Goal: Information Seeking & Learning: Find specific fact

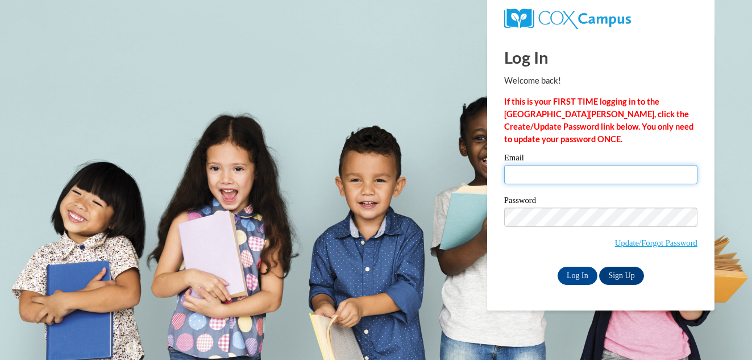
click at [538, 172] on input "Email" at bounding box center [600, 174] width 193 height 19
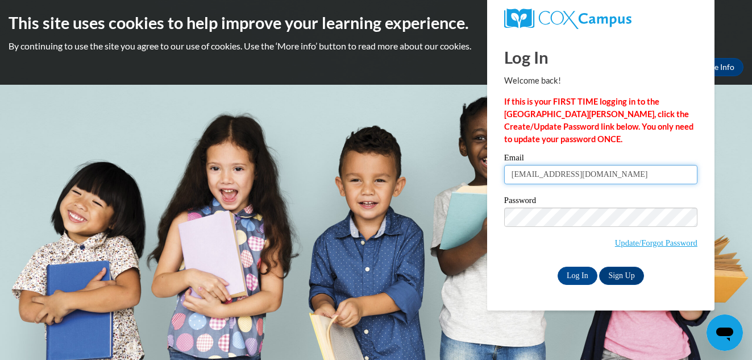
type input "vnation@shelteringarmsforkids.com"
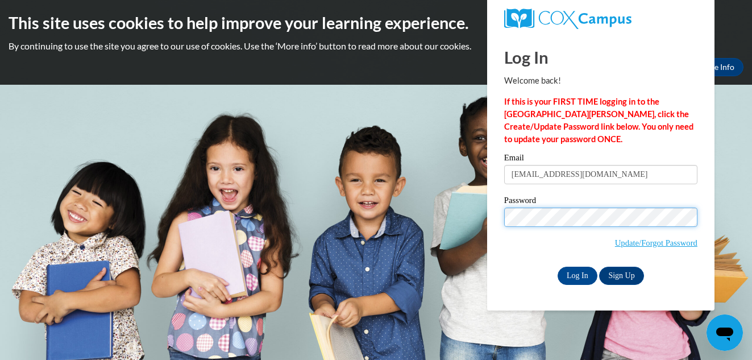
click at [558, 267] on input "Log In" at bounding box center [578, 276] width 40 height 18
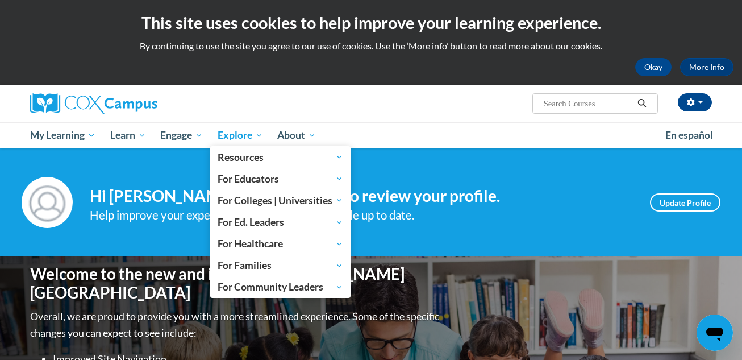
click at [263, 140] on span "Explore" at bounding box center [240, 135] width 45 height 14
drag, startPoint x: 264, startPoint y: 130, endPoint x: 261, endPoint y: 136, distance: 6.9
click at [261, 136] on span "Explore" at bounding box center [240, 135] width 45 height 14
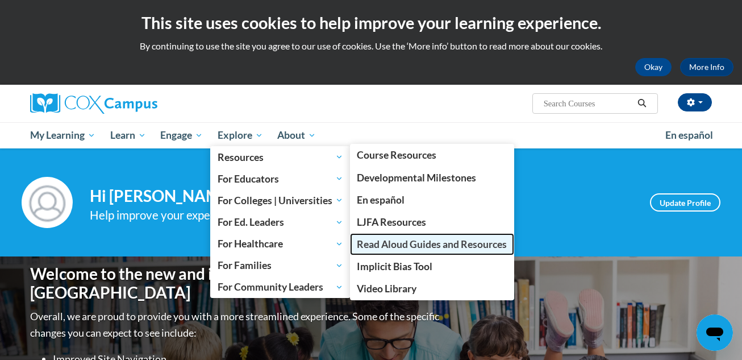
click at [384, 246] on span "Read Aloud Guides and Resources" at bounding box center [432, 244] width 150 height 12
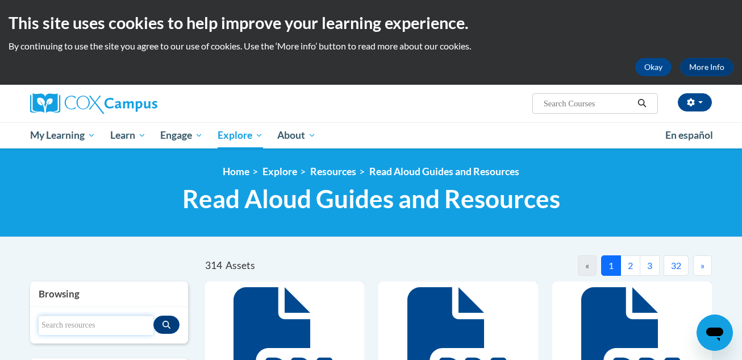
click at [64, 325] on input "Search resources" at bounding box center [96, 324] width 115 height 19
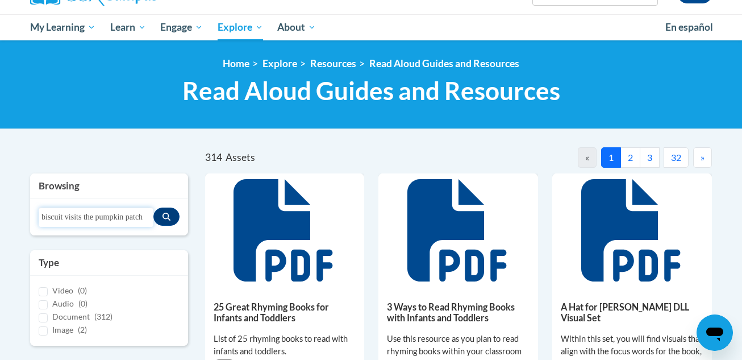
scroll to position [0, 1]
type input "biscuit visits the pumpkin patch"
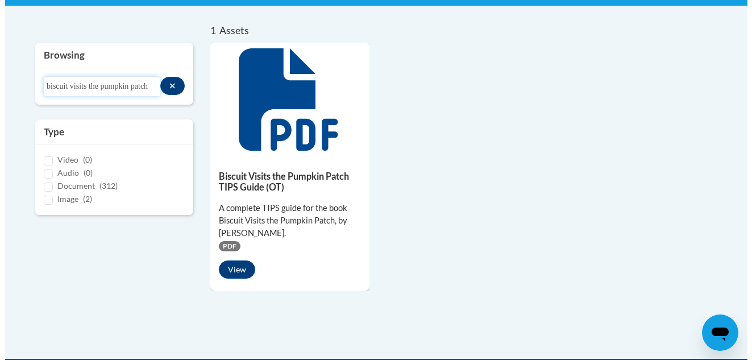
scroll to position [233, 0]
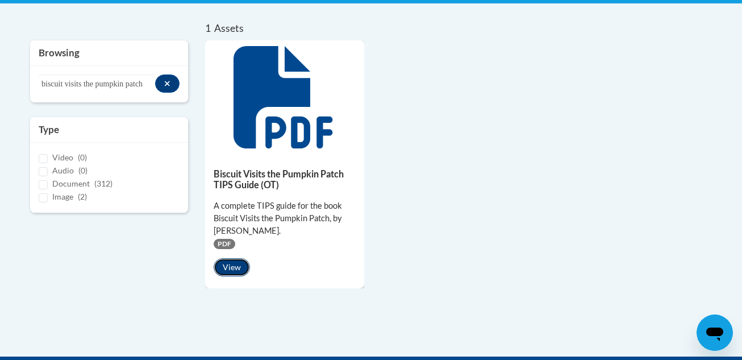
click at [242, 262] on button "View" at bounding box center [232, 267] width 36 height 18
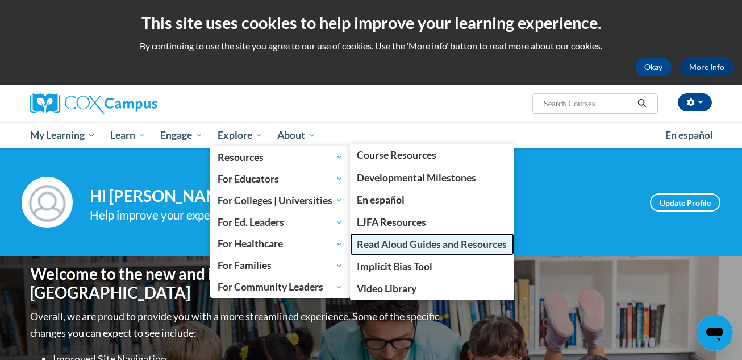
click at [380, 243] on span "Read Aloud Guides and Resources" at bounding box center [432, 244] width 150 height 12
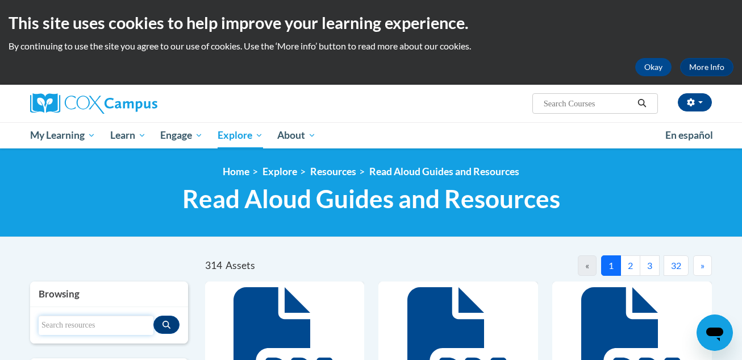
click at [75, 330] on input "Search resources" at bounding box center [96, 324] width 115 height 19
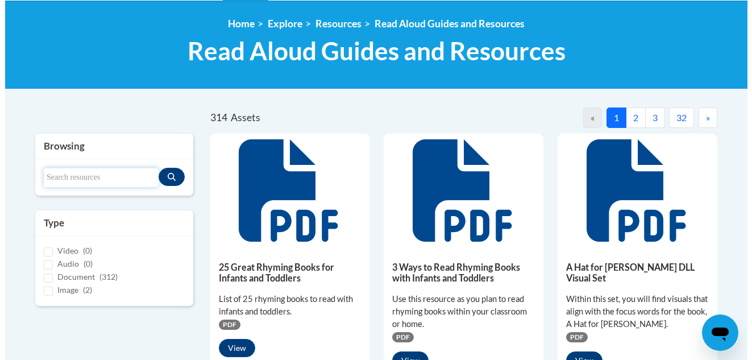
scroll to position [159, 0]
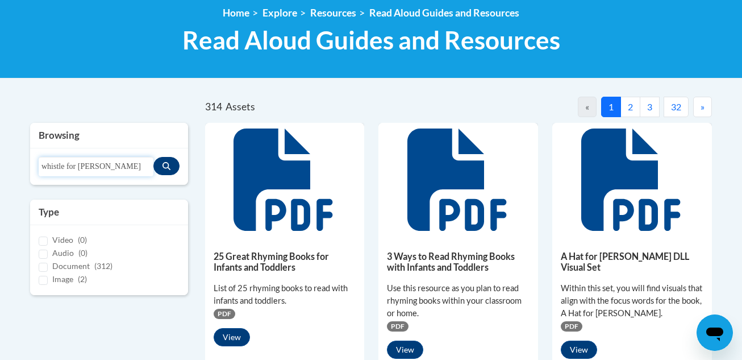
type input "whistle for willie"
click at [171, 163] on button "Search resources" at bounding box center [166, 166] width 26 height 18
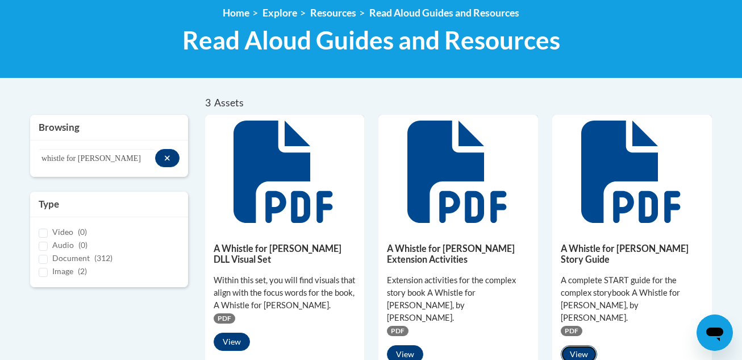
click at [579, 345] on button "View" at bounding box center [579, 354] width 36 height 18
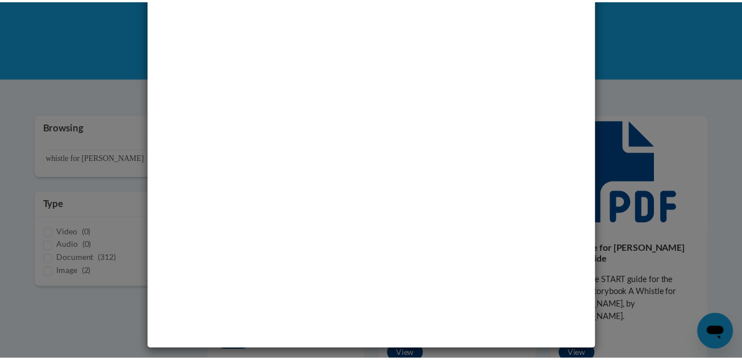
scroll to position [0, 0]
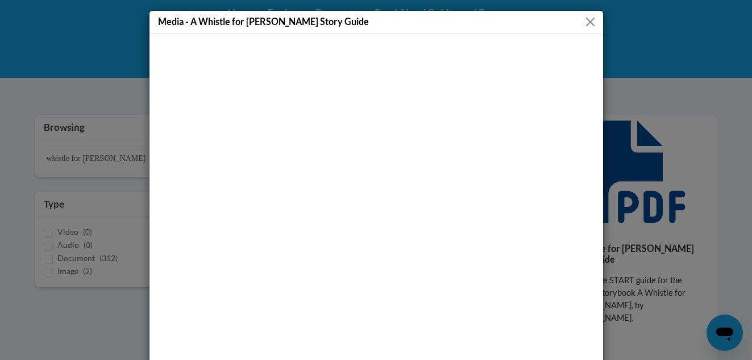
click at [585, 20] on button "Close" at bounding box center [590, 22] width 14 height 14
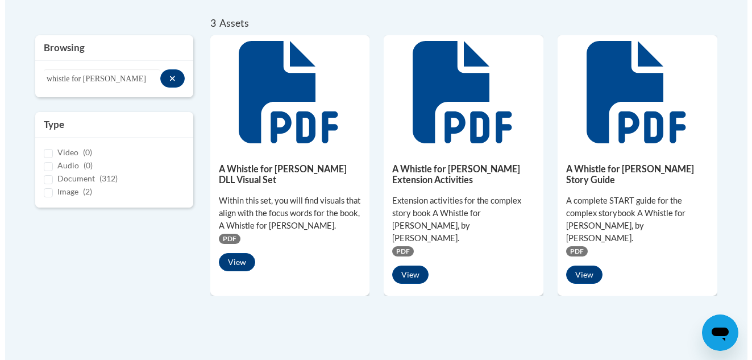
scroll to position [242, 0]
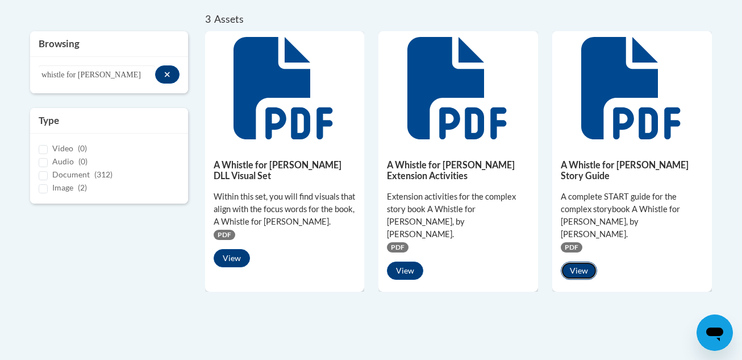
click at [578, 261] on button "View" at bounding box center [579, 270] width 36 height 18
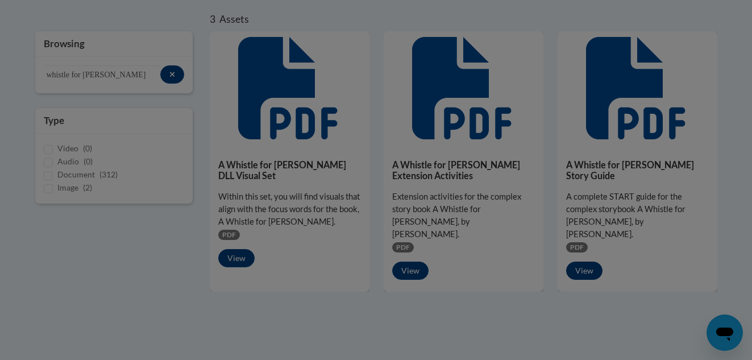
click at [578, 244] on div at bounding box center [376, 180] width 752 height 360
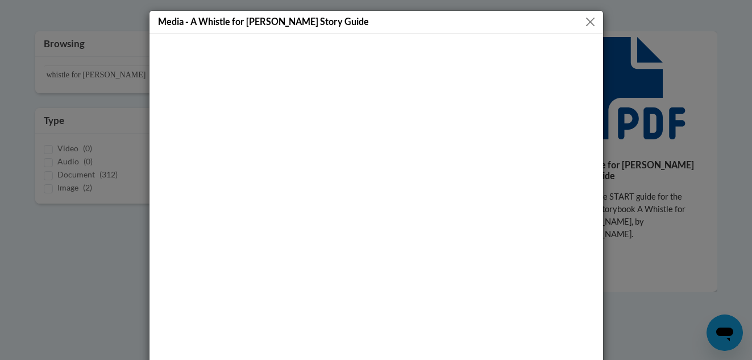
click at [393, 37] on div at bounding box center [376, 214] width 454 height 361
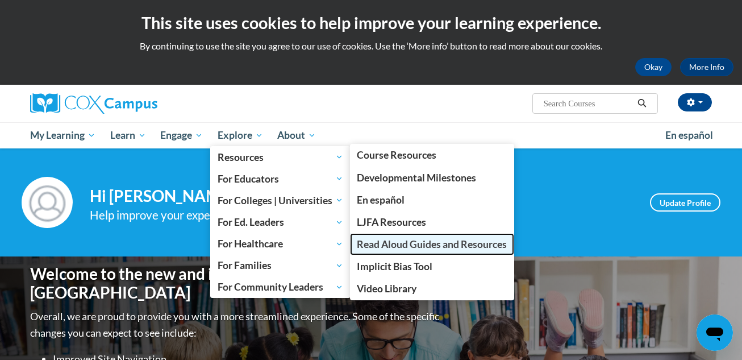
click at [397, 246] on span "Read Aloud Guides and Resources" at bounding box center [432, 244] width 150 height 12
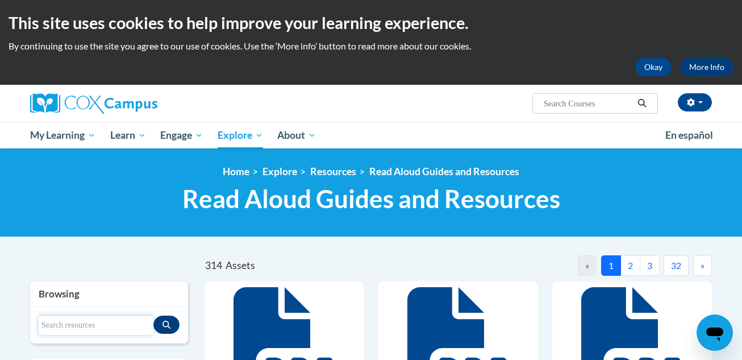
click at [83, 324] on input "Search resources" at bounding box center [96, 324] width 115 height 19
type input "whistle for willie"
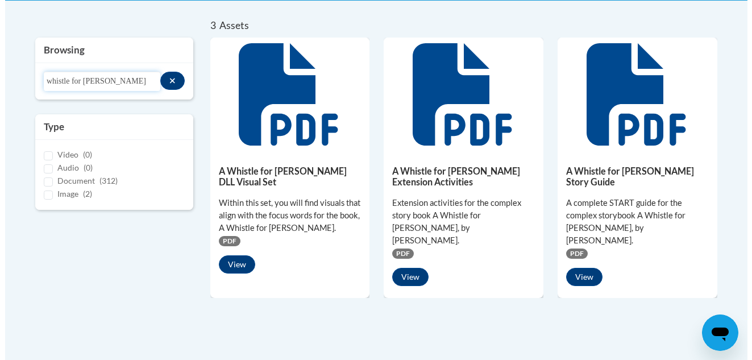
scroll to position [250, 0]
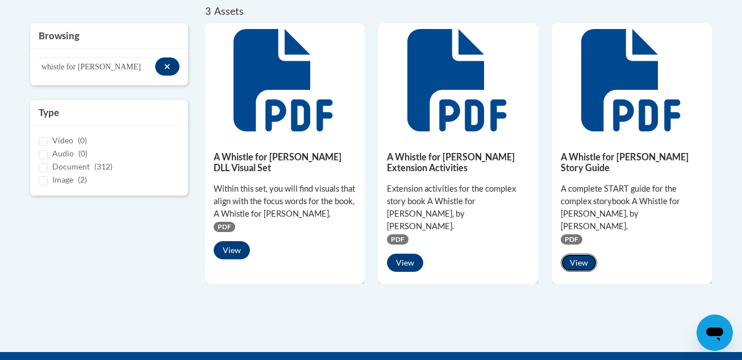
click at [579, 253] on button "View" at bounding box center [579, 262] width 36 height 18
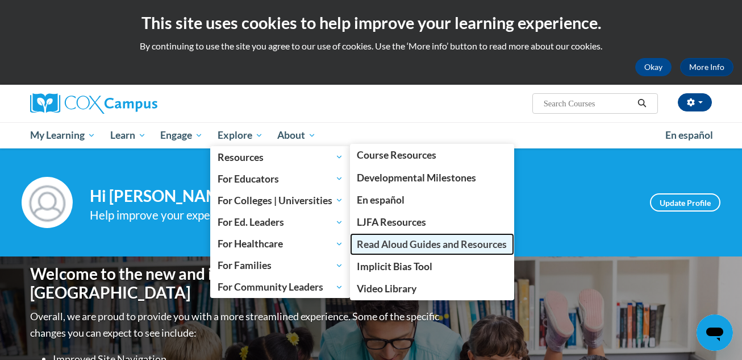
click at [379, 244] on span "Read Aloud Guides and Resources" at bounding box center [432, 244] width 150 height 12
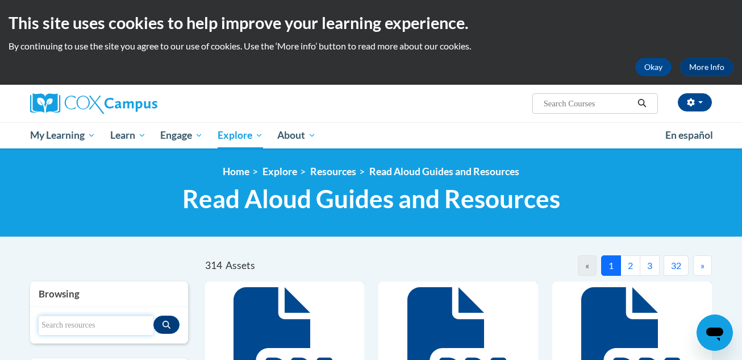
click at [64, 324] on input "Search resources" at bounding box center [96, 324] width 115 height 19
type input "baby cakes"
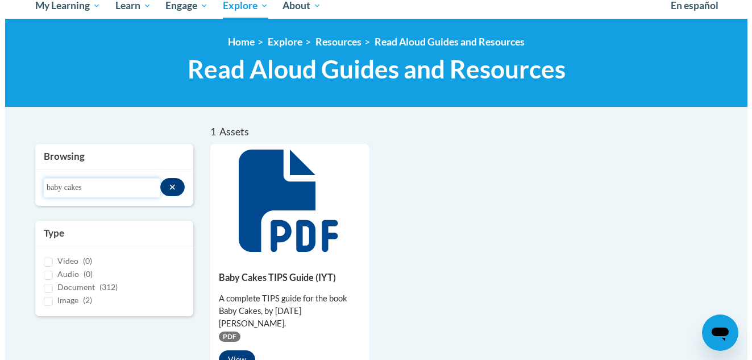
scroll to position [140, 0]
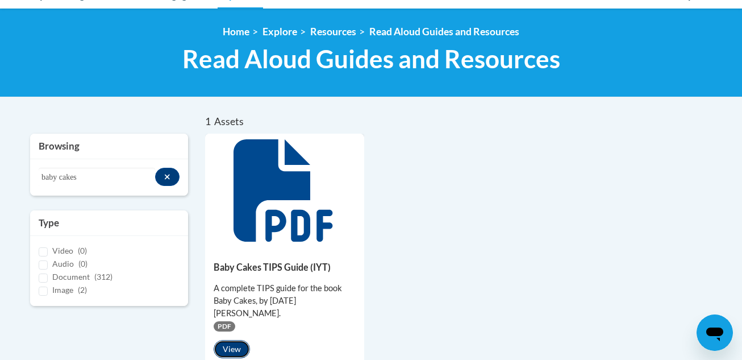
click at [235, 340] on button "View" at bounding box center [232, 349] width 36 height 18
